Goal: Information Seeking & Learning: Learn about a topic

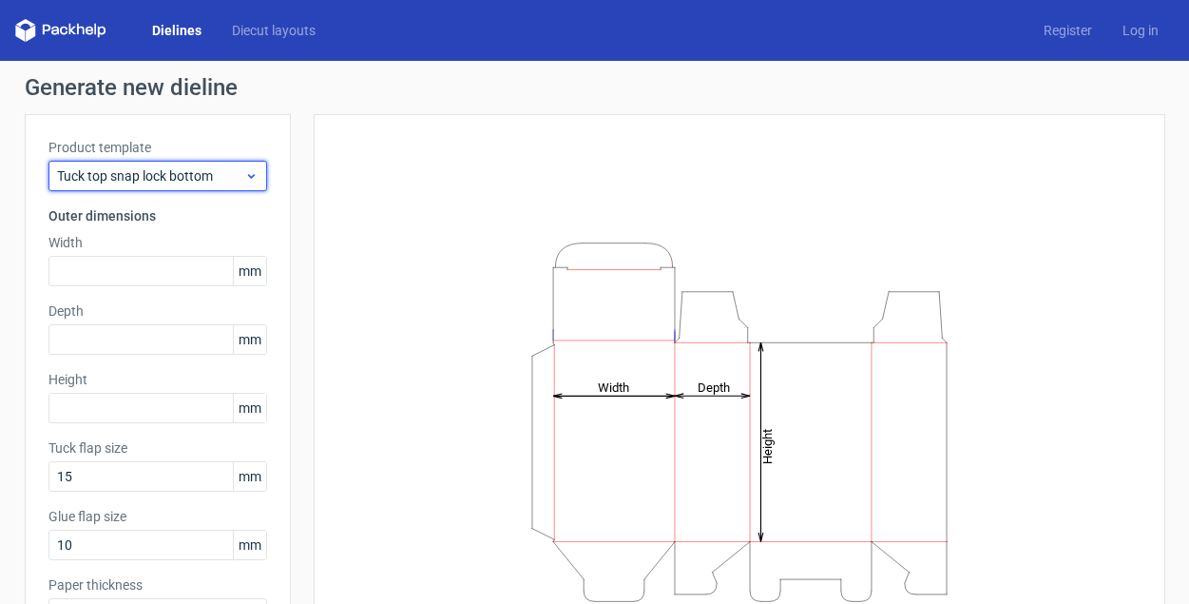
click at [152, 183] on span "Tuck top snap lock bottom" at bounding box center [150, 175] width 187 height 19
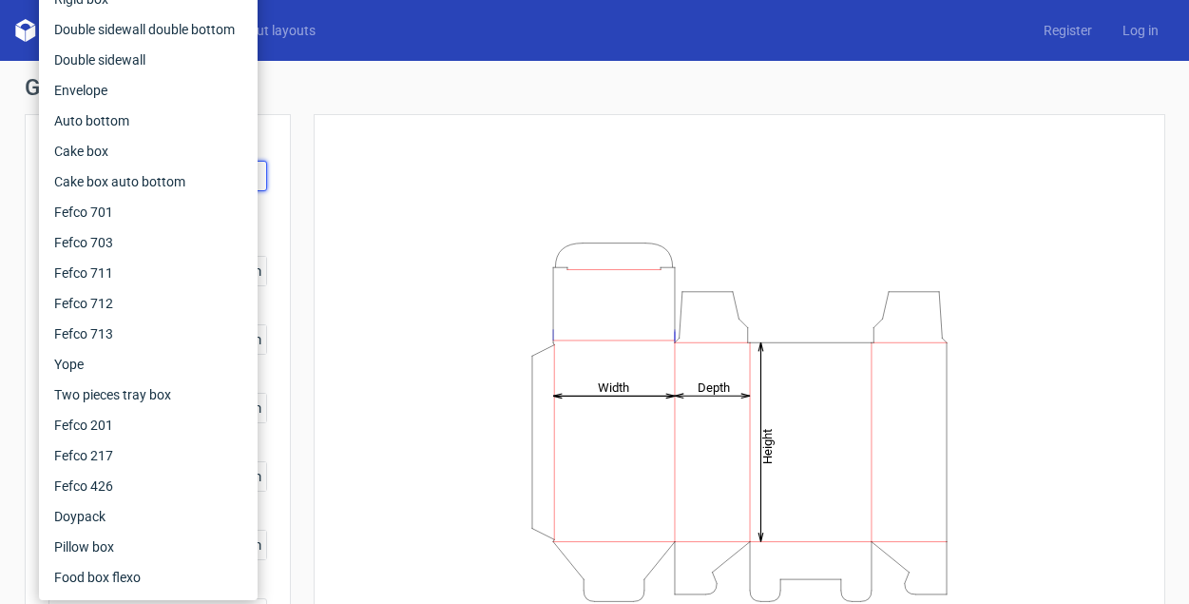
click at [345, 142] on div "Height Depth Width" at bounding box center [739, 422] width 804 height 568
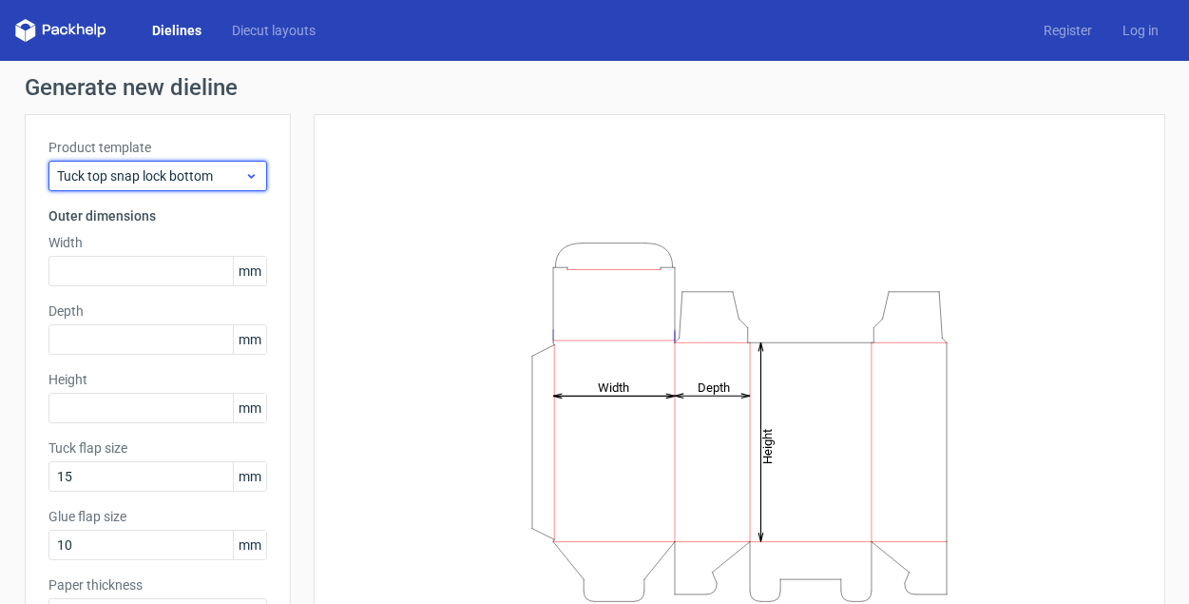
click at [223, 167] on span "Tuck top snap lock bottom" at bounding box center [150, 175] width 187 height 19
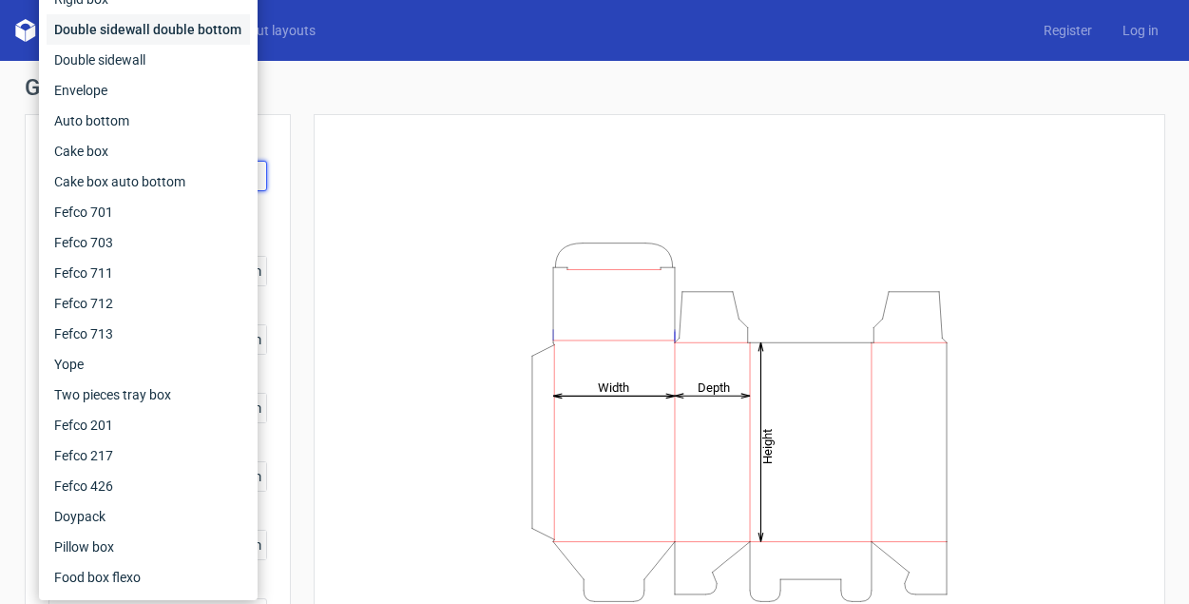
click at [169, 30] on div "Double sidewall double bottom" at bounding box center [148, 29] width 203 height 30
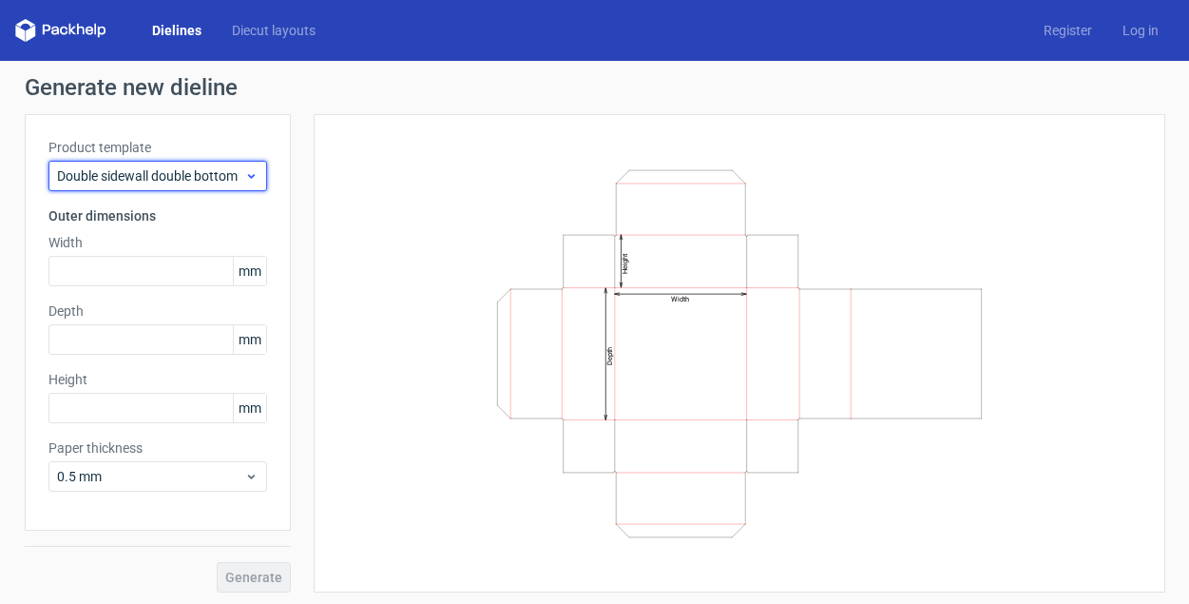
click at [194, 168] on span "Double sidewall double bottom" at bounding box center [150, 175] width 187 height 19
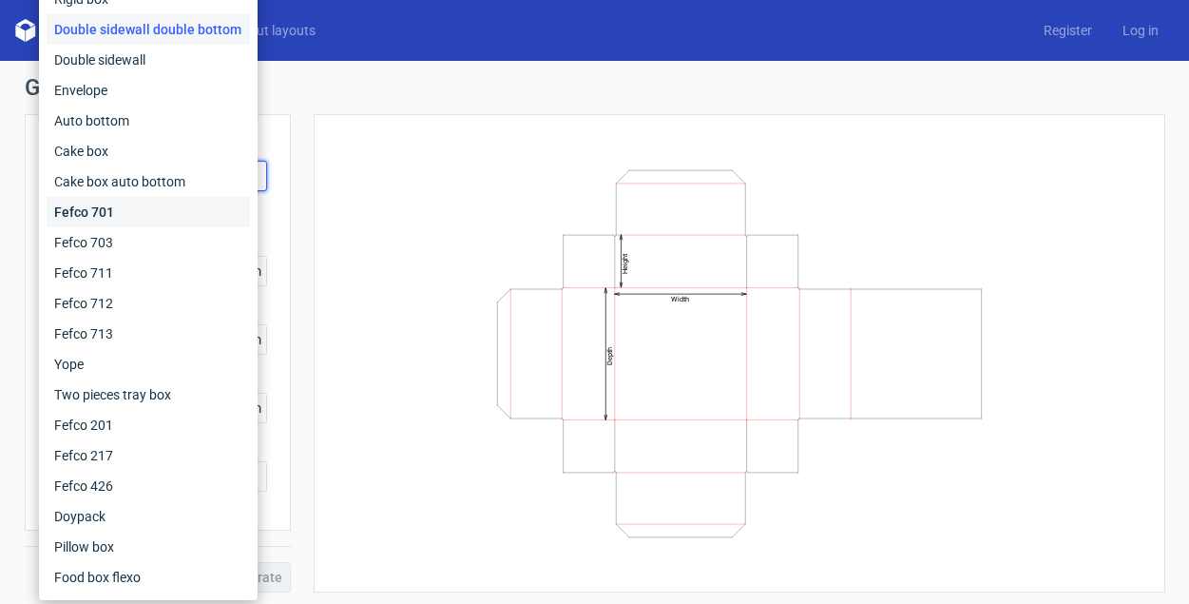
click at [149, 222] on div "Fefco 701" at bounding box center [148, 212] width 203 height 30
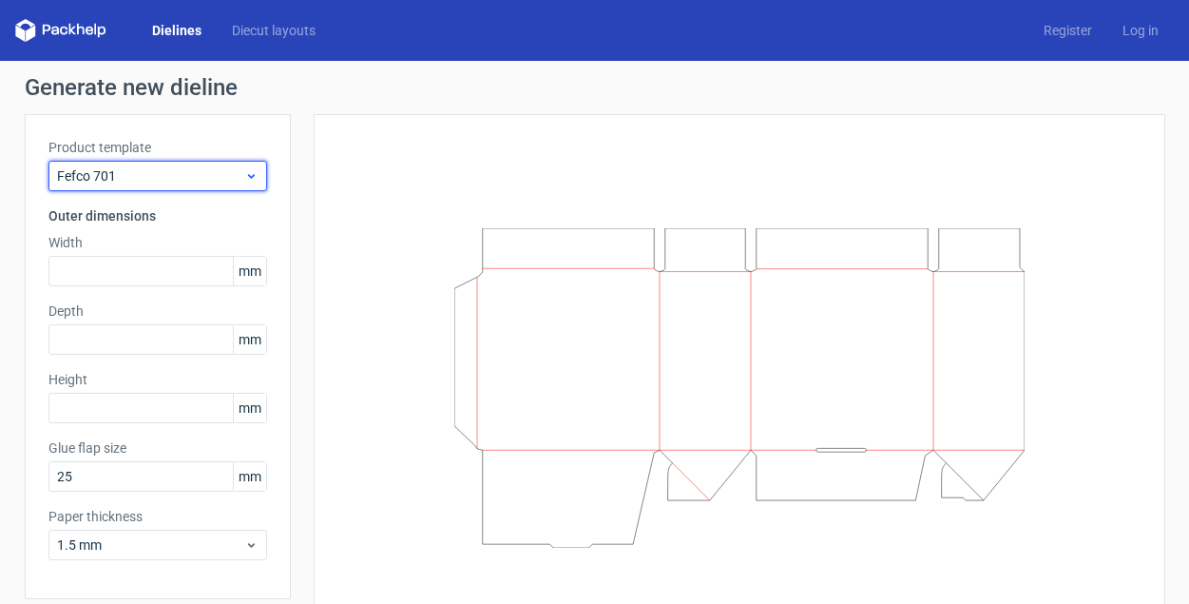
click at [211, 177] on span "Fefco 701" at bounding box center [150, 175] width 187 height 19
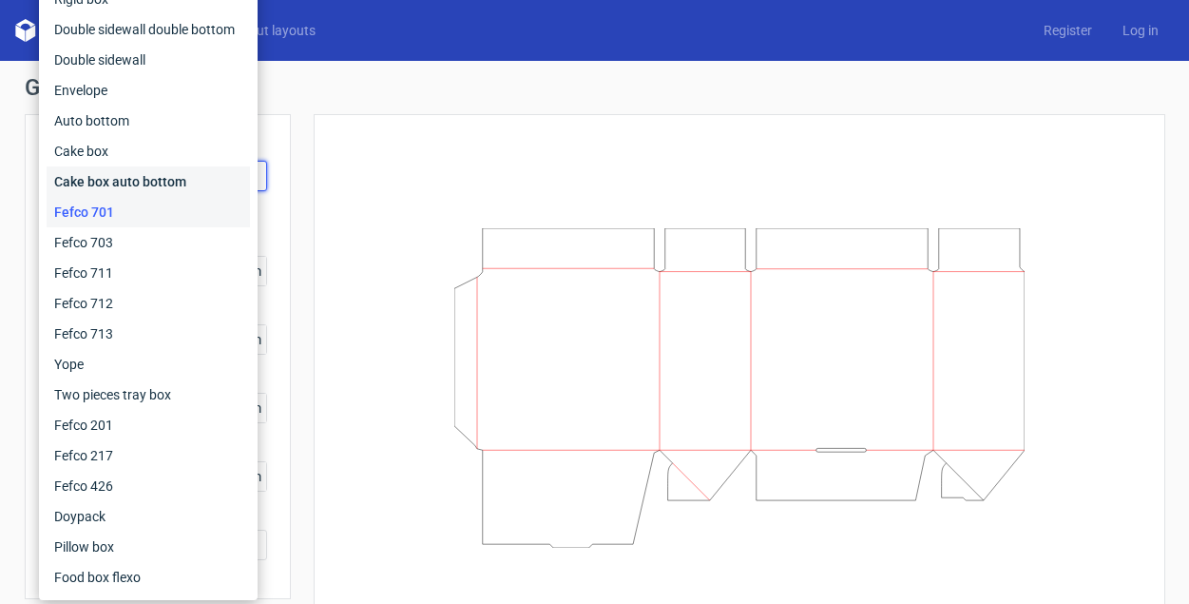
click at [160, 191] on div "Cake box auto bottom" at bounding box center [148, 181] width 203 height 30
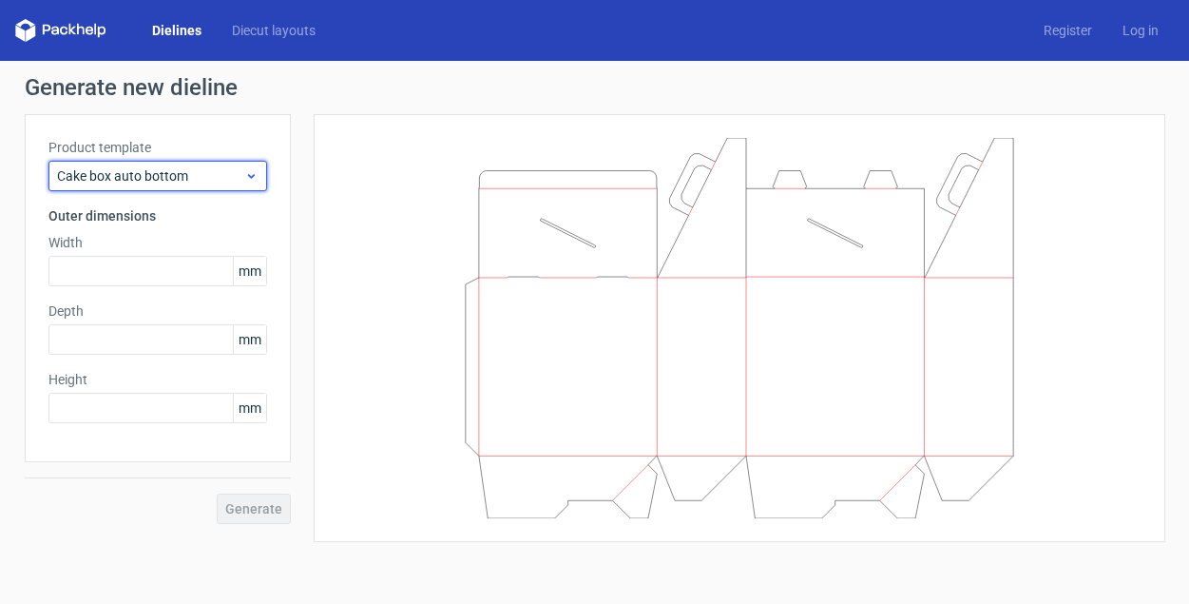
click at [202, 183] on span "Cake box auto bottom" at bounding box center [150, 175] width 187 height 19
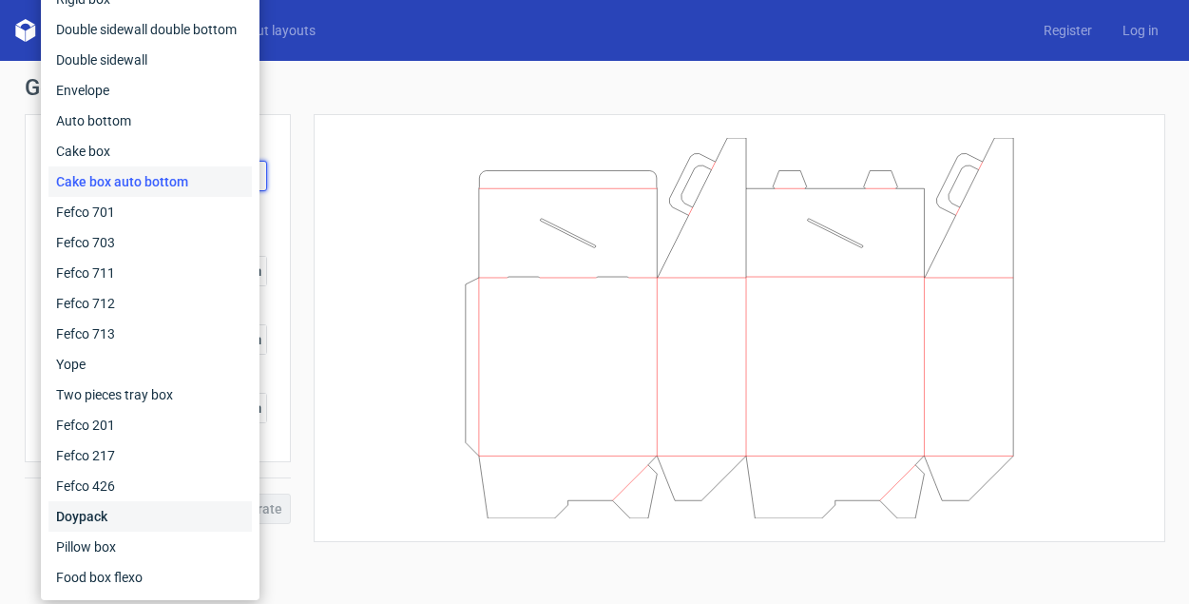
click at [136, 511] on div "Doypack" at bounding box center [149, 516] width 203 height 30
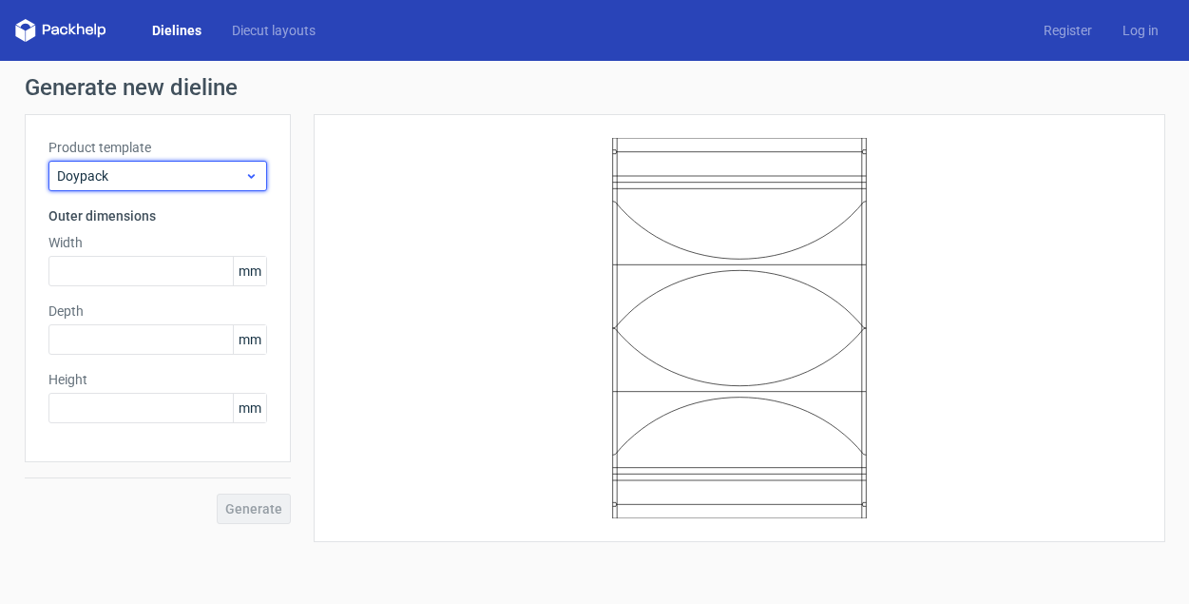
click at [209, 180] on span "Doypack" at bounding box center [150, 175] width 187 height 19
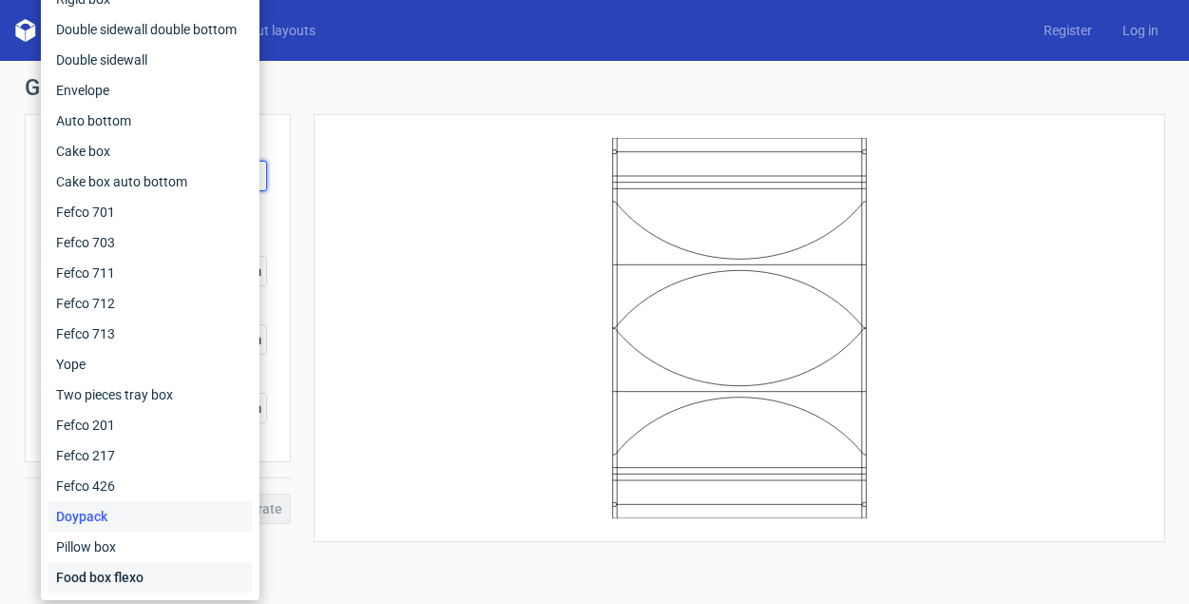
click at [152, 584] on div "Food box flexo" at bounding box center [149, 577] width 203 height 30
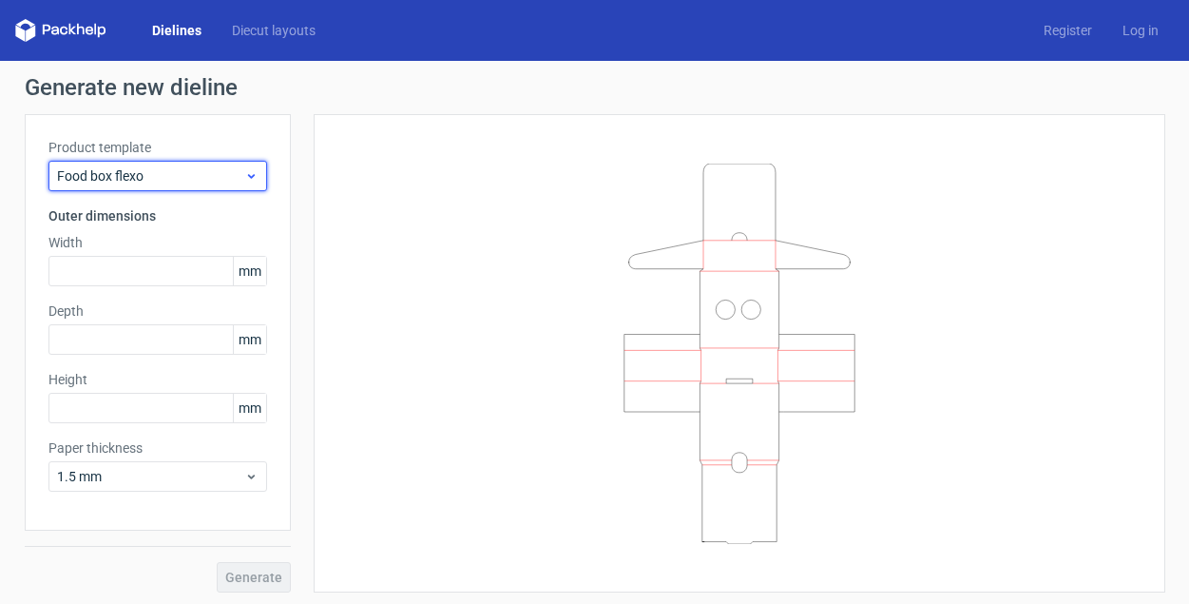
click at [202, 179] on span "Food box flexo" at bounding box center [150, 175] width 187 height 19
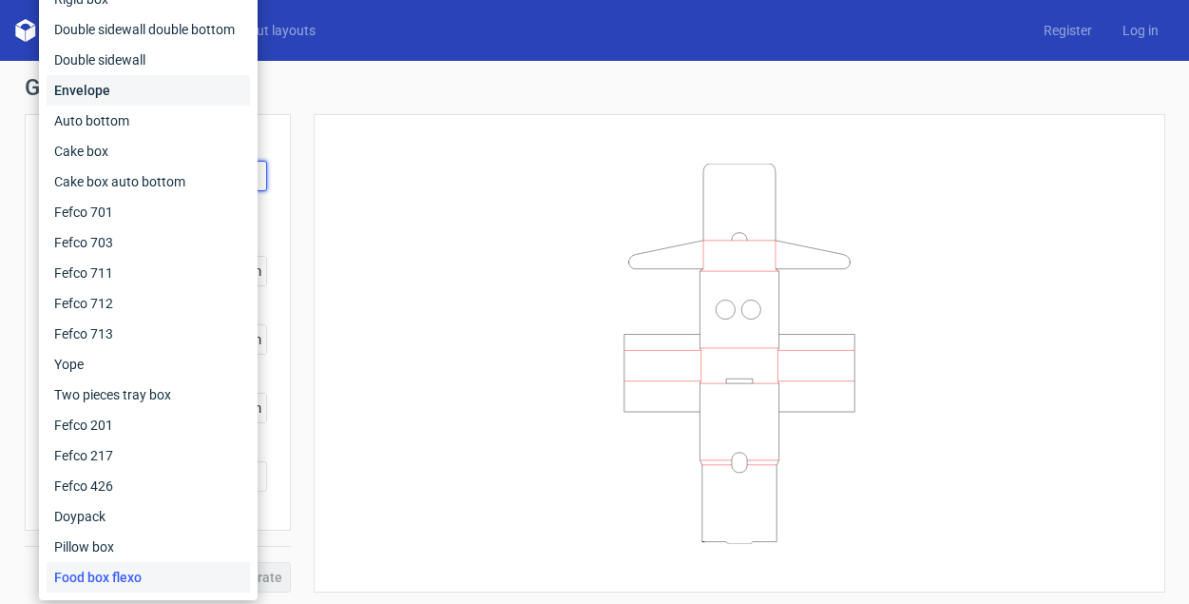
click at [81, 82] on div "Envelope" at bounding box center [148, 90] width 203 height 30
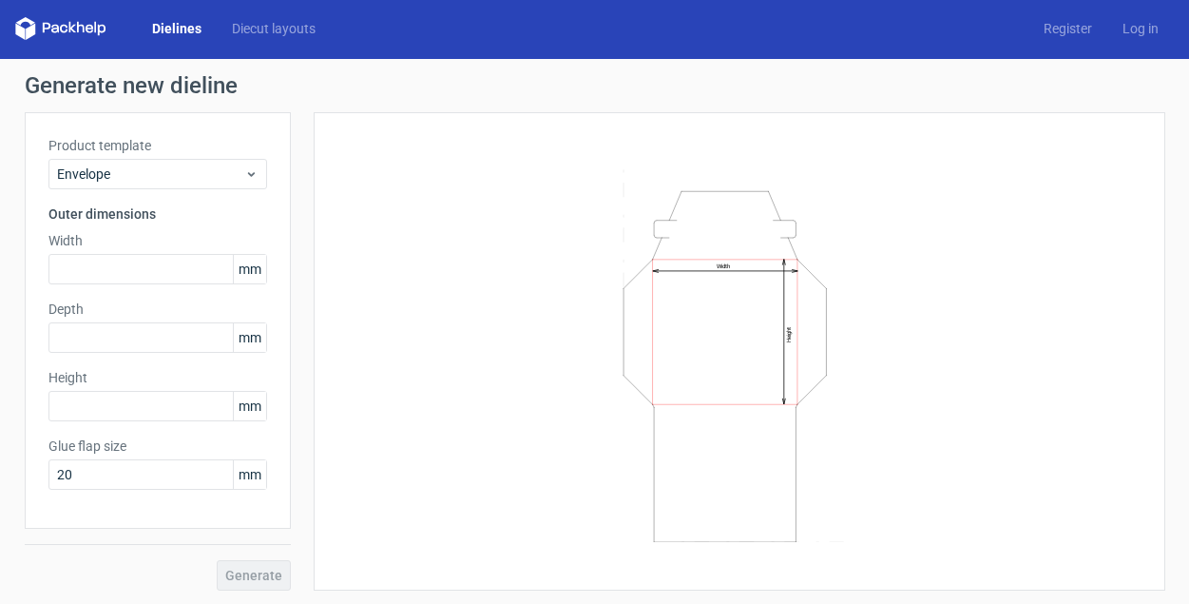
scroll to position [4, 0]
